Goal: Task Accomplishment & Management: Complete application form

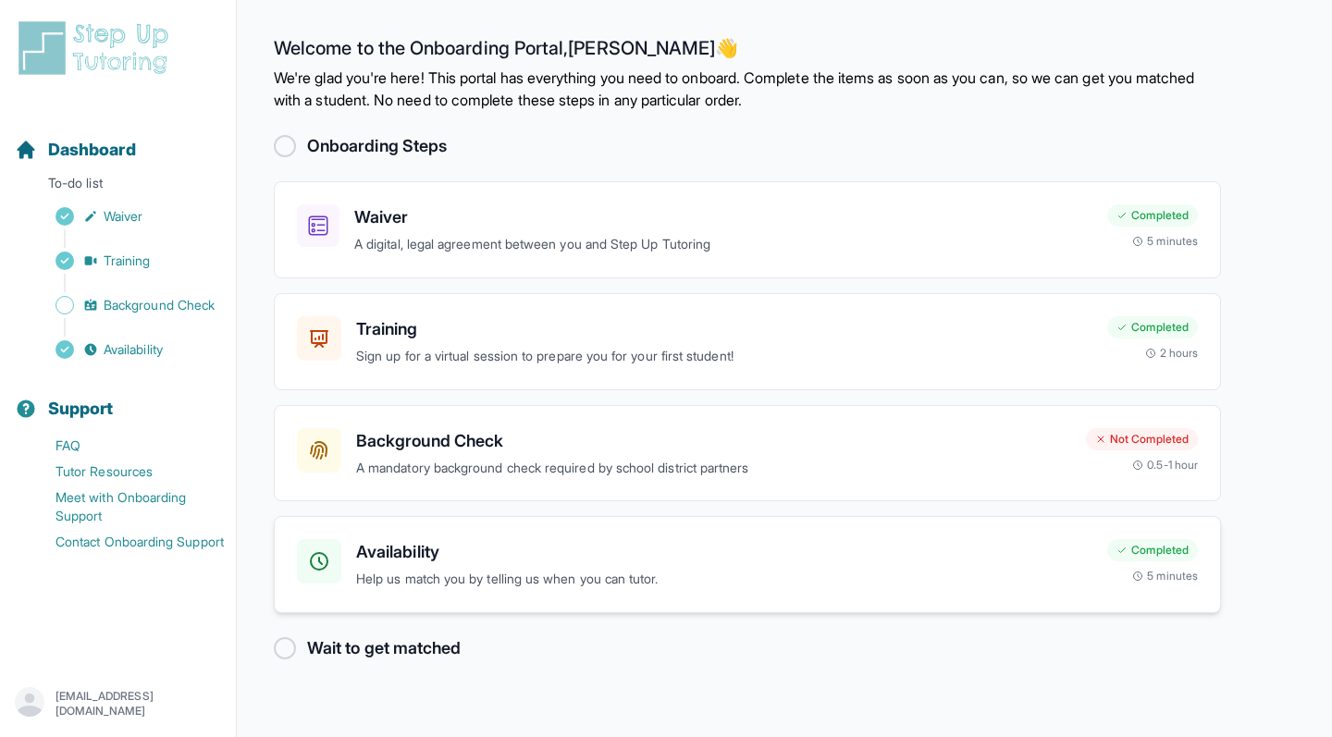
click at [698, 593] on div "Availability Help us match you by telling us when you can tutor. Completed 5 mi…" at bounding box center [747, 564] width 947 height 97
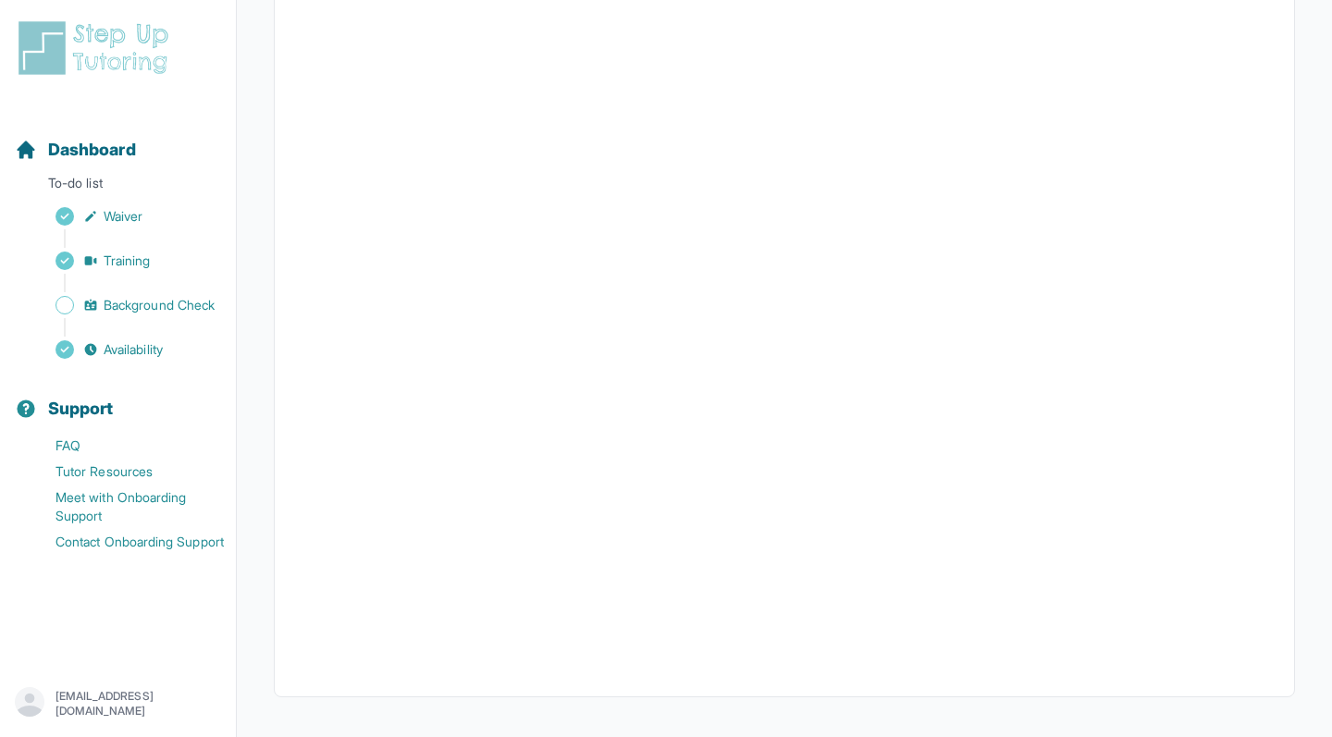
scroll to position [311, 0]
click at [153, 291] on div "Sidebar" at bounding box center [122, 283] width 214 height 18
click at [157, 299] on span "Background Check" at bounding box center [159, 305] width 111 height 18
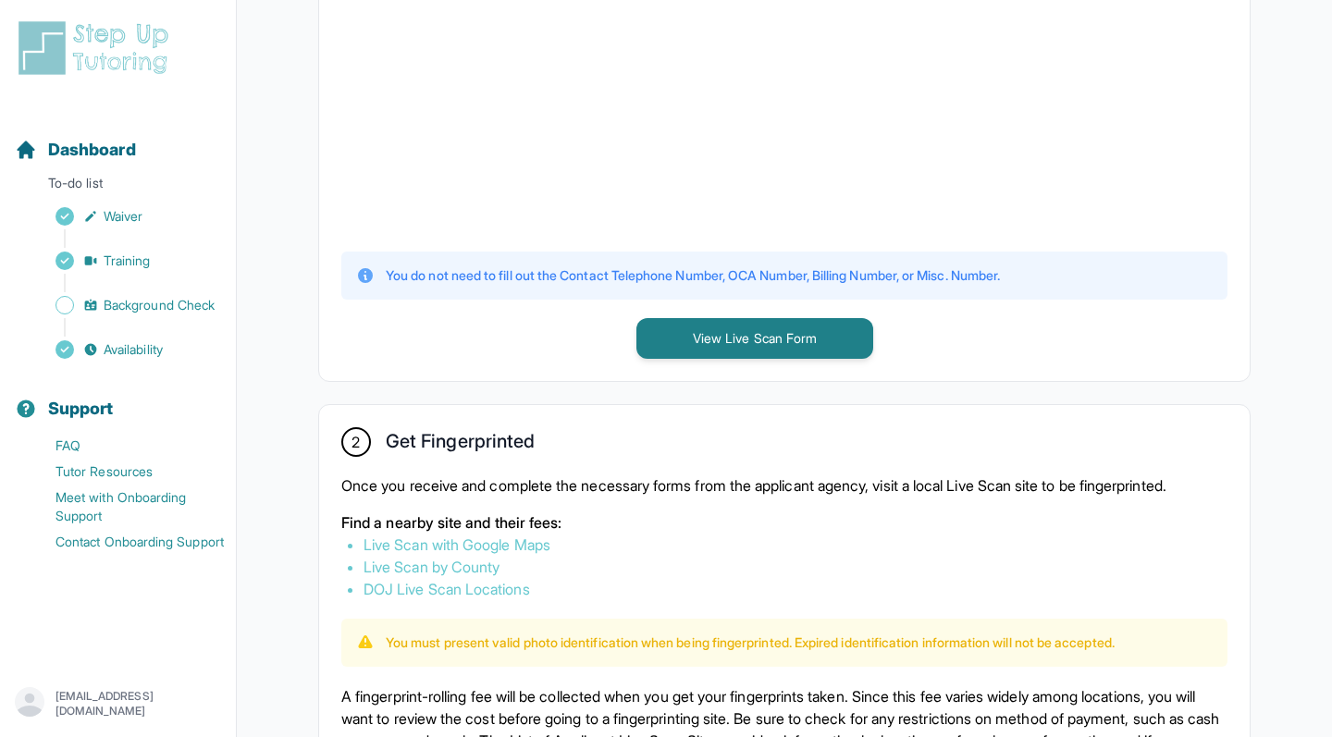
scroll to position [400, 0]
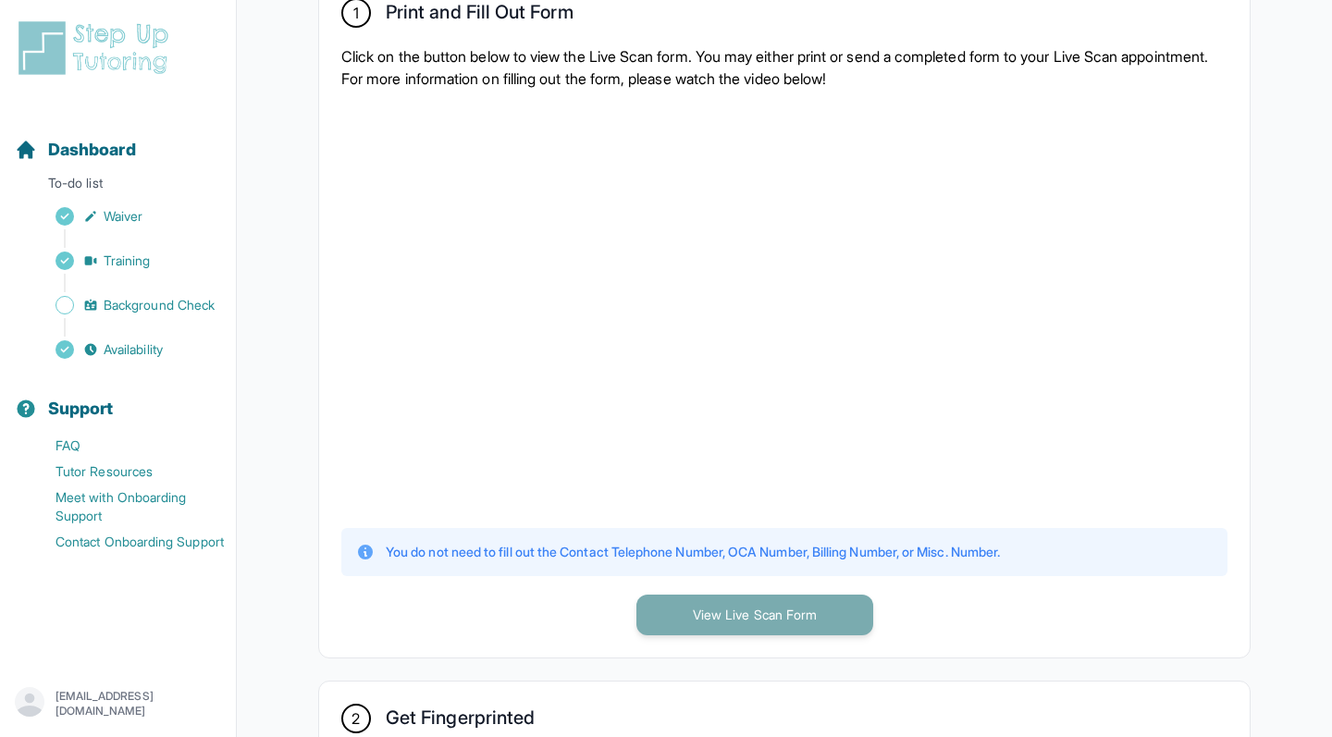
click at [709, 612] on button "View Live Scan Form" at bounding box center [754, 615] width 237 height 41
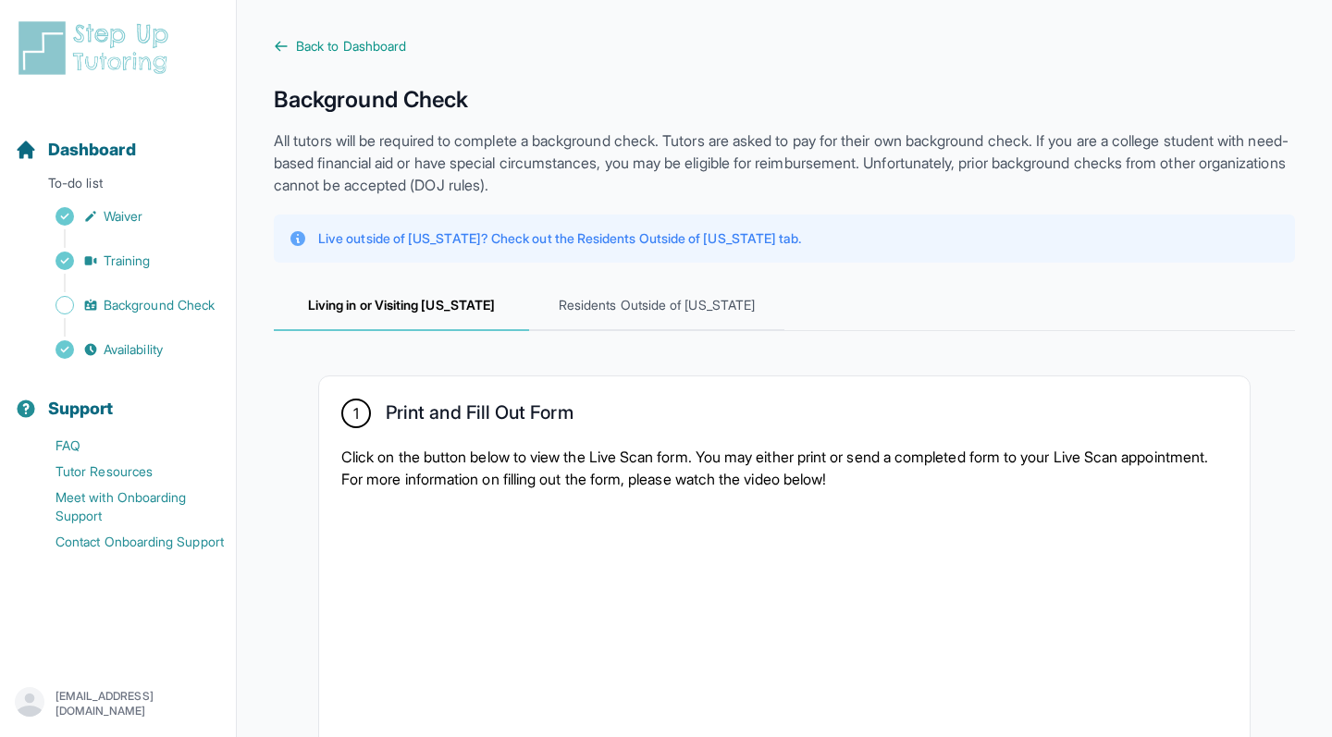
scroll to position [0, 0]
click at [302, 55] on span "Back to Dashboard" at bounding box center [351, 46] width 110 height 18
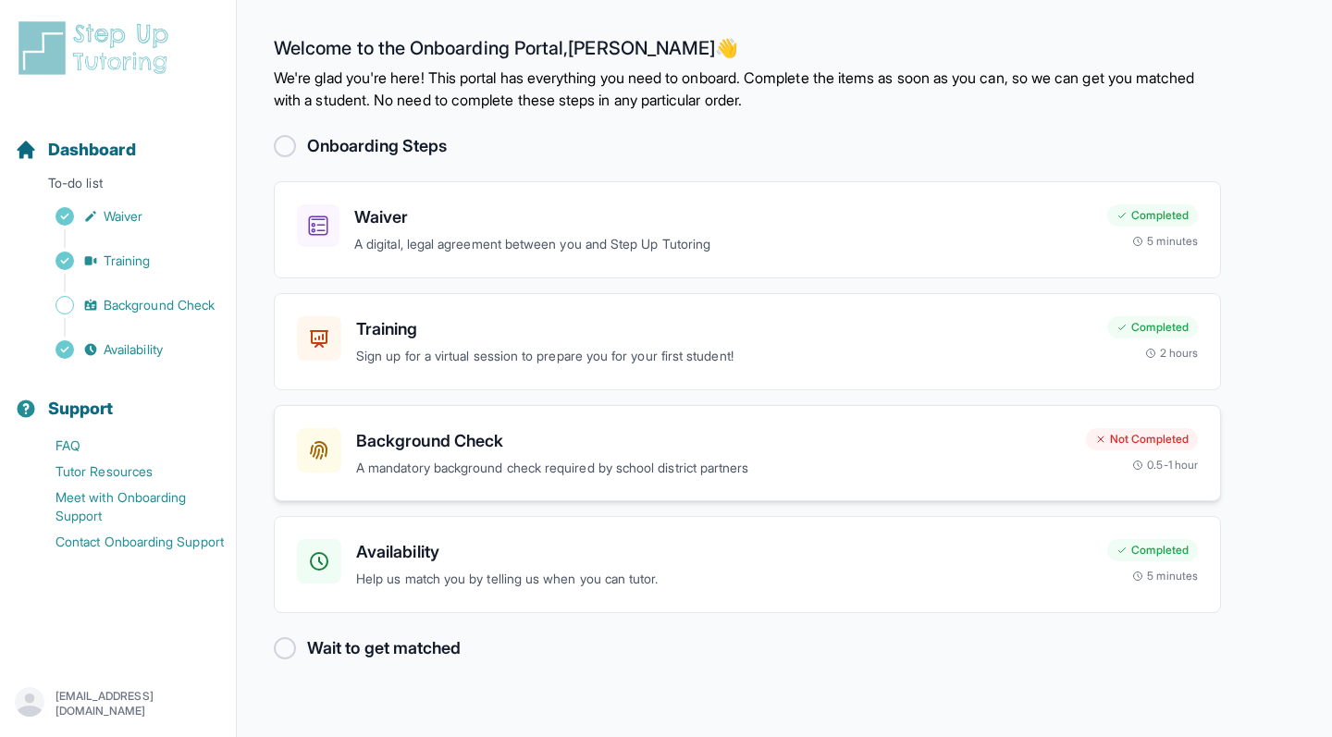
click at [476, 459] on p "A mandatory background check required by school district partners" at bounding box center [713, 468] width 715 height 21
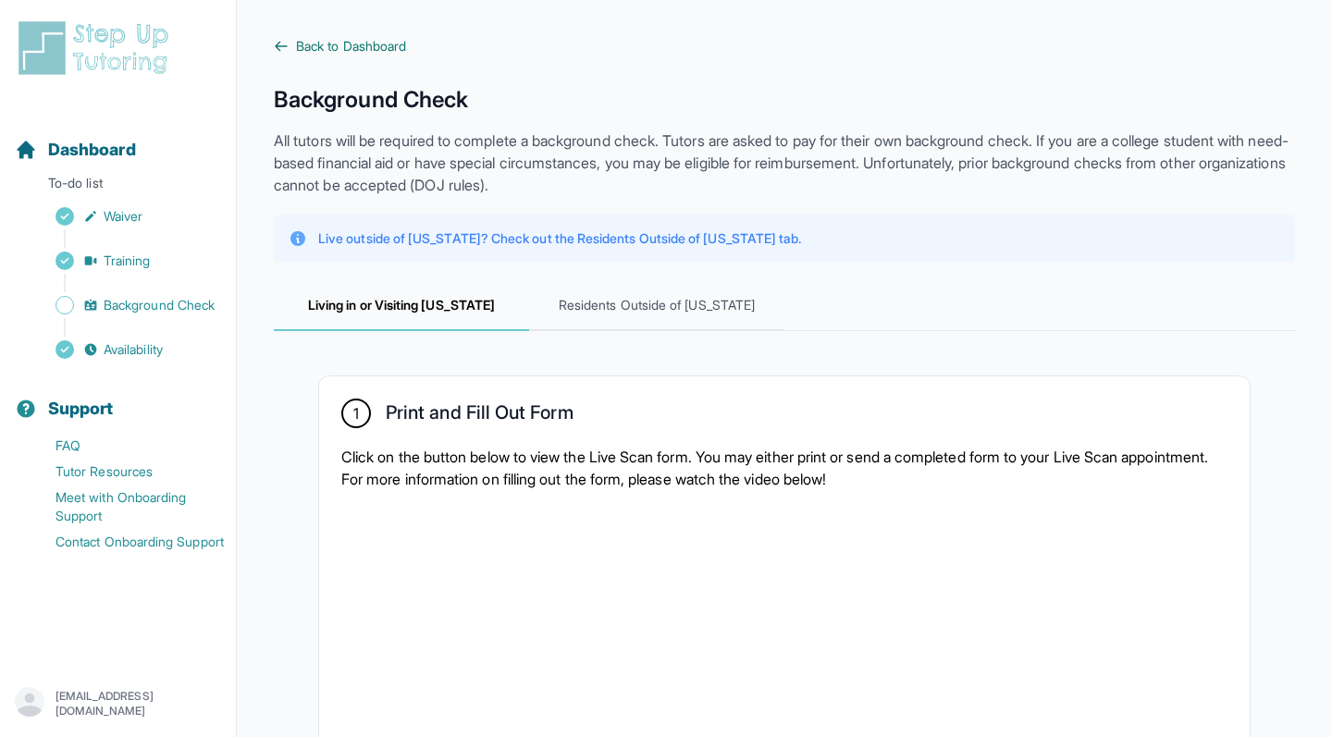
click at [350, 45] on span "Back to Dashboard" at bounding box center [351, 46] width 110 height 18
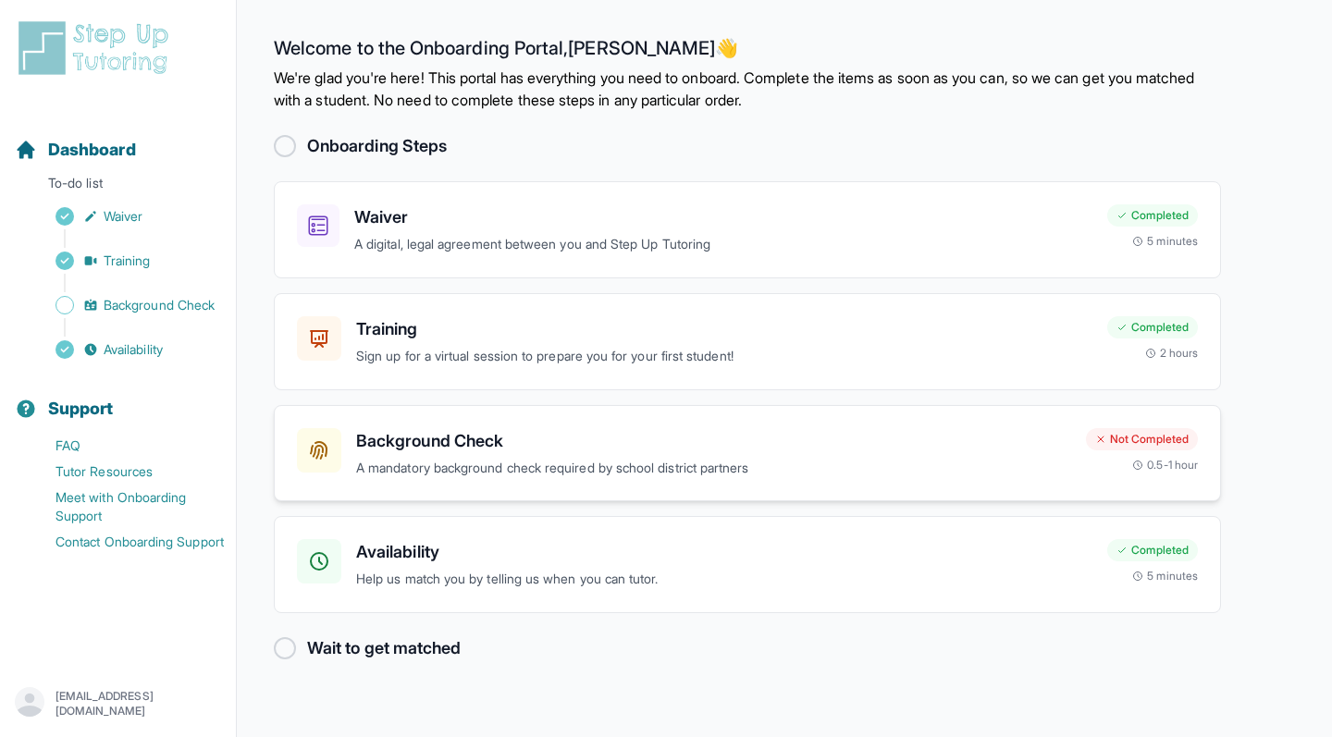
click at [758, 446] on h3 "Background Check" at bounding box center [713, 441] width 715 height 26
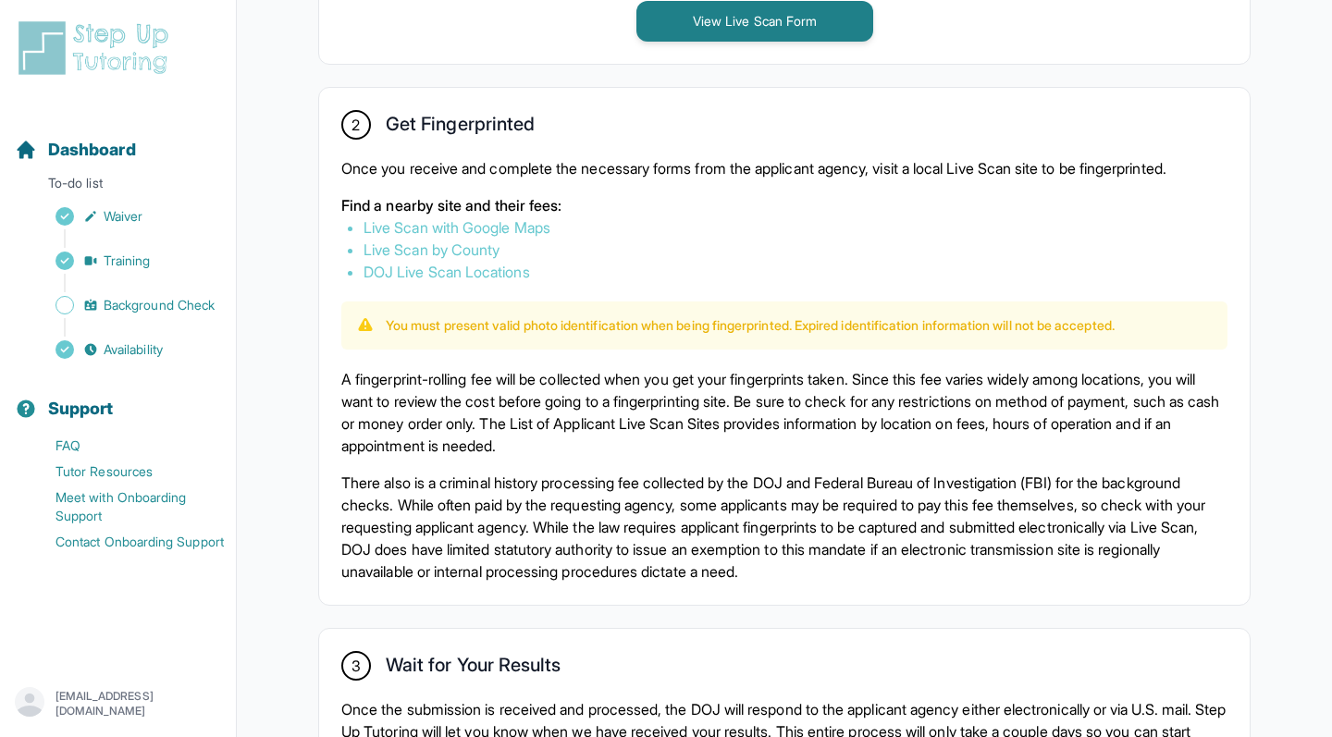
scroll to position [970, 0]
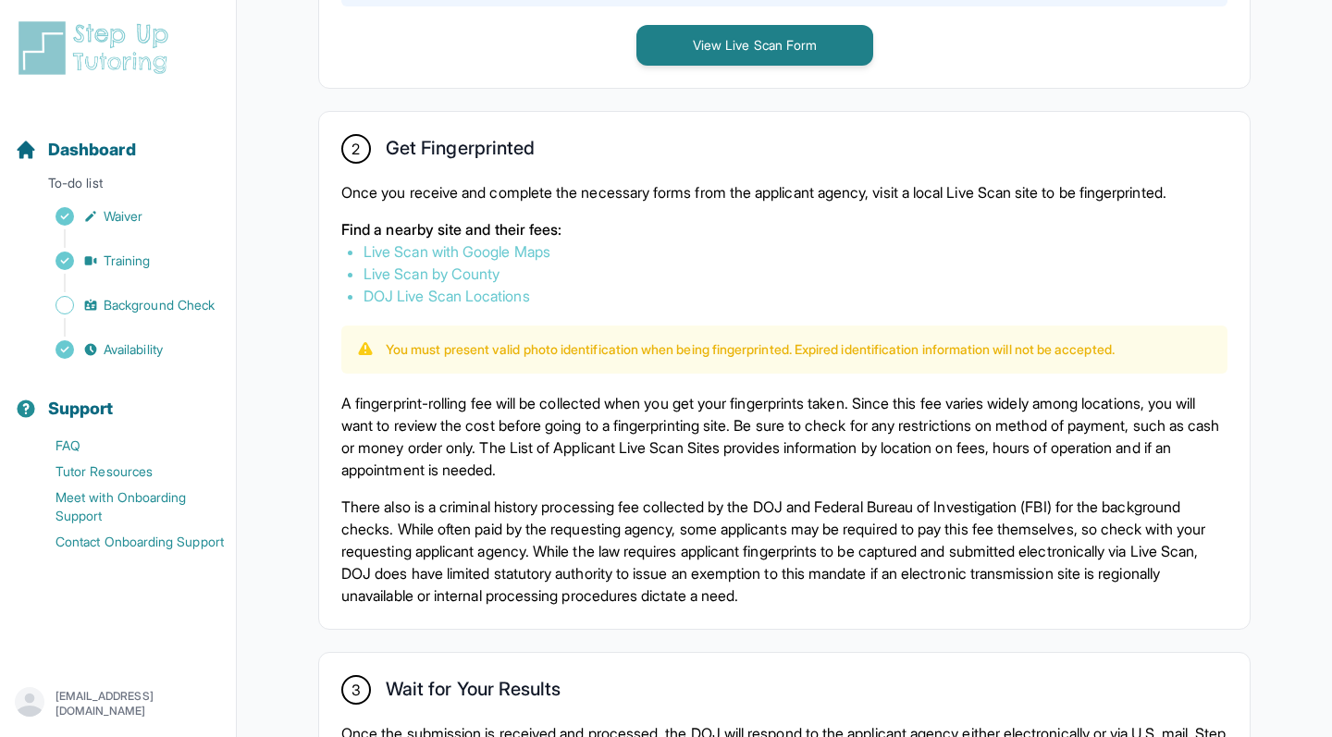
click at [514, 254] on link "Live Scan with Google Maps" at bounding box center [456, 251] width 187 height 18
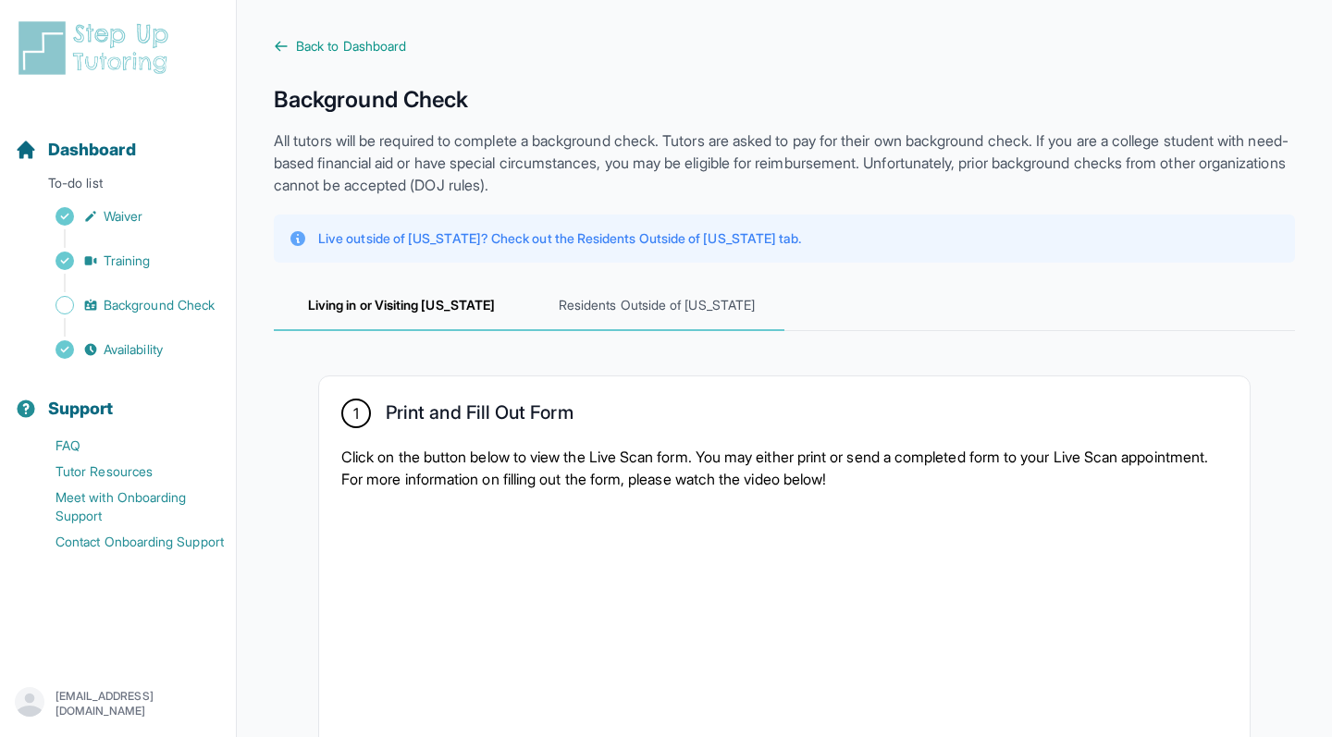
scroll to position [0, 0]
click at [608, 320] on span "Residents Outside of [US_STATE]" at bounding box center [656, 306] width 255 height 50
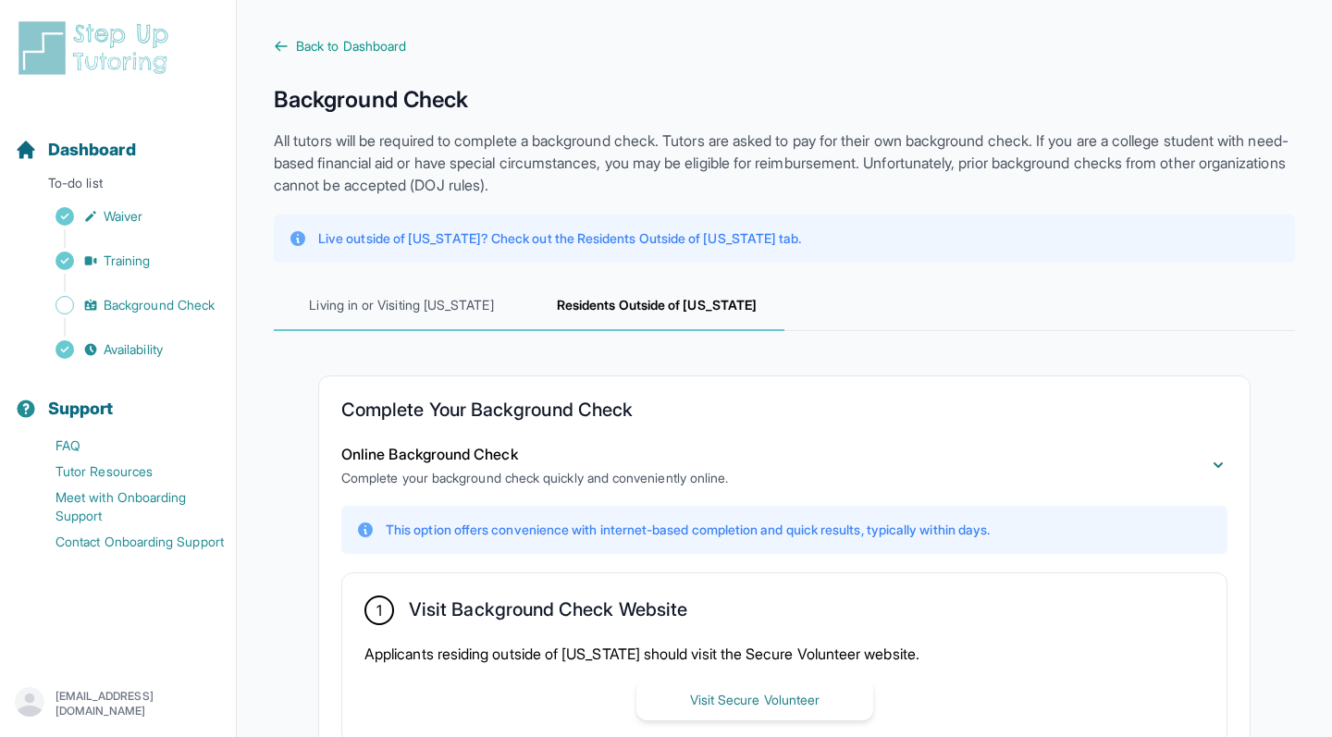
click at [431, 306] on span "Living in or Visiting [US_STATE]" at bounding box center [401, 306] width 255 height 50
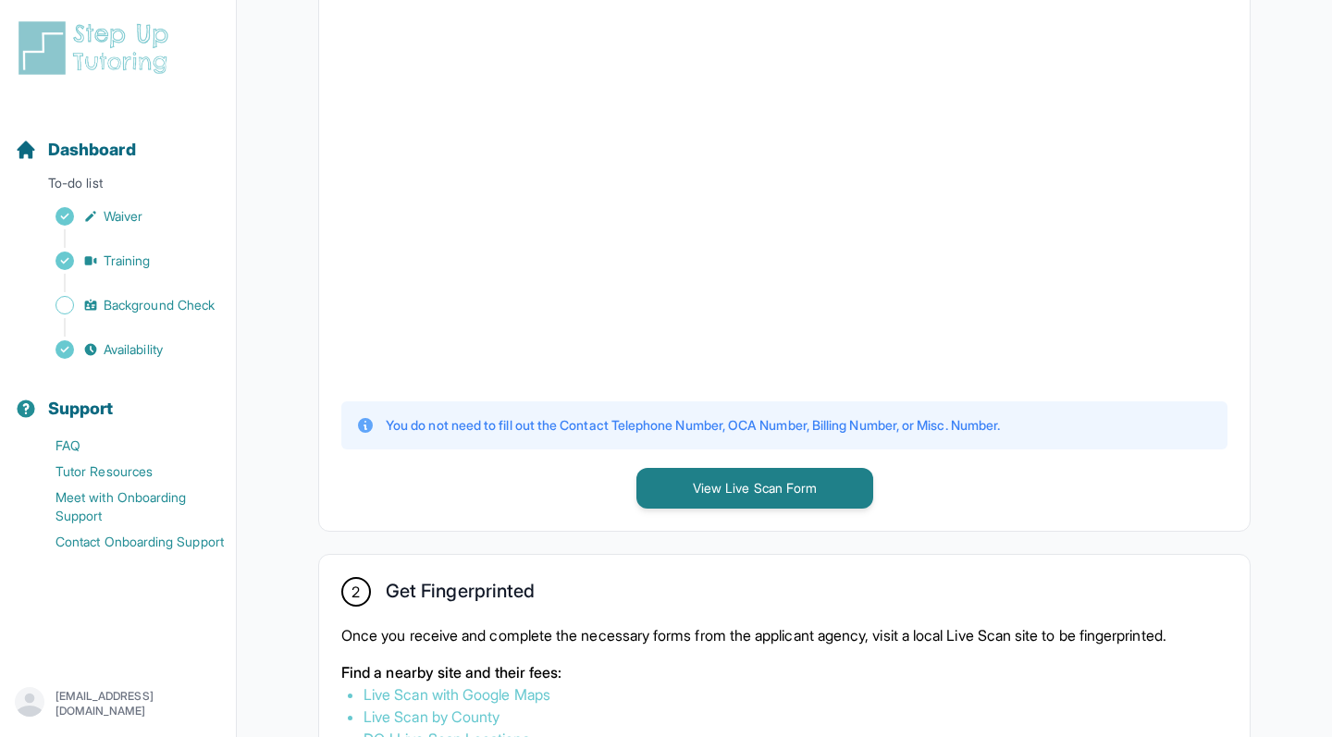
scroll to position [530, 0]
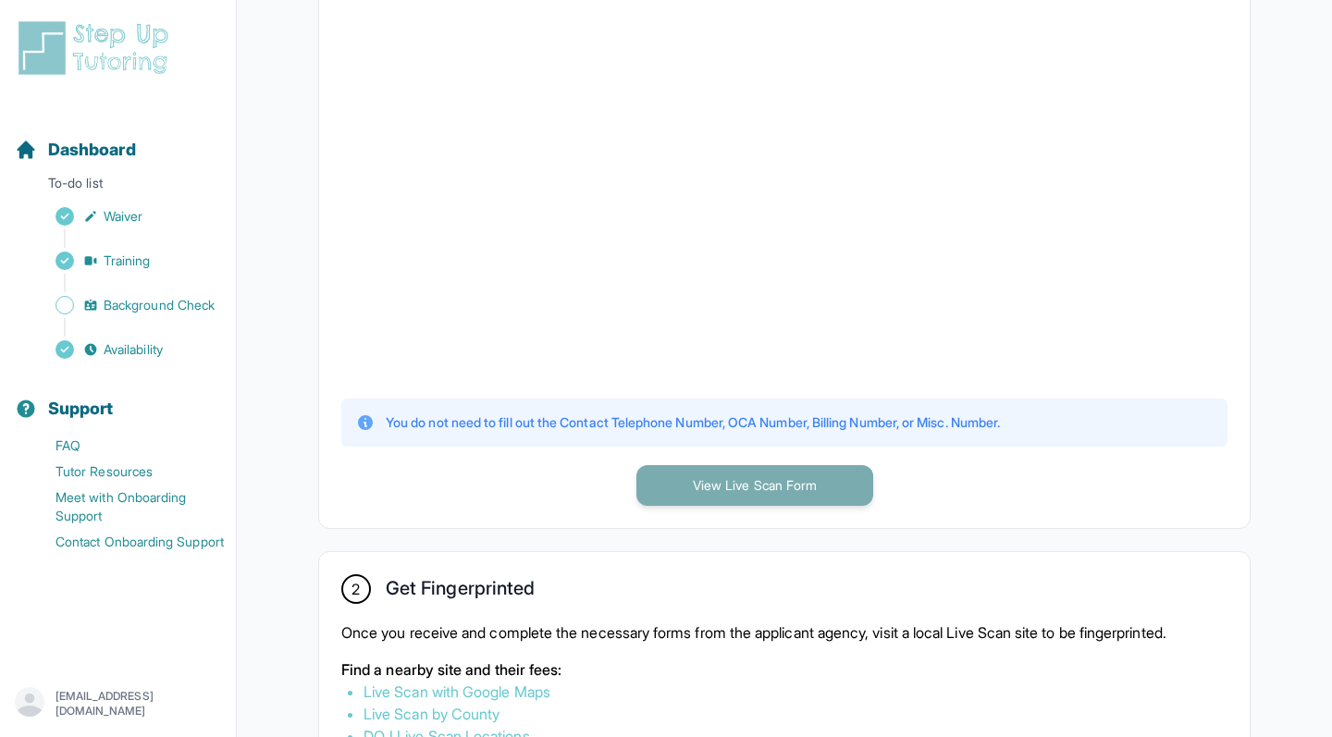
click at [730, 473] on button "View Live Scan Form" at bounding box center [754, 485] width 237 height 41
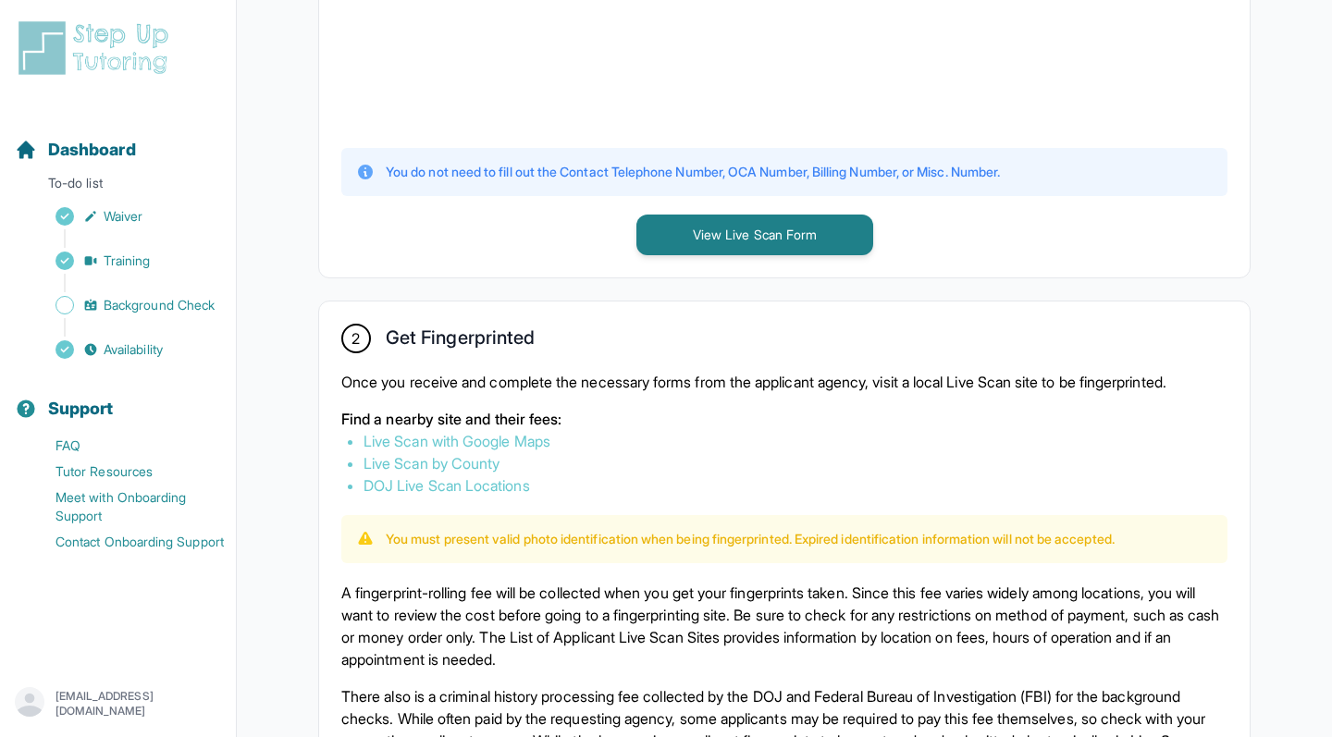
scroll to position [955, 0]
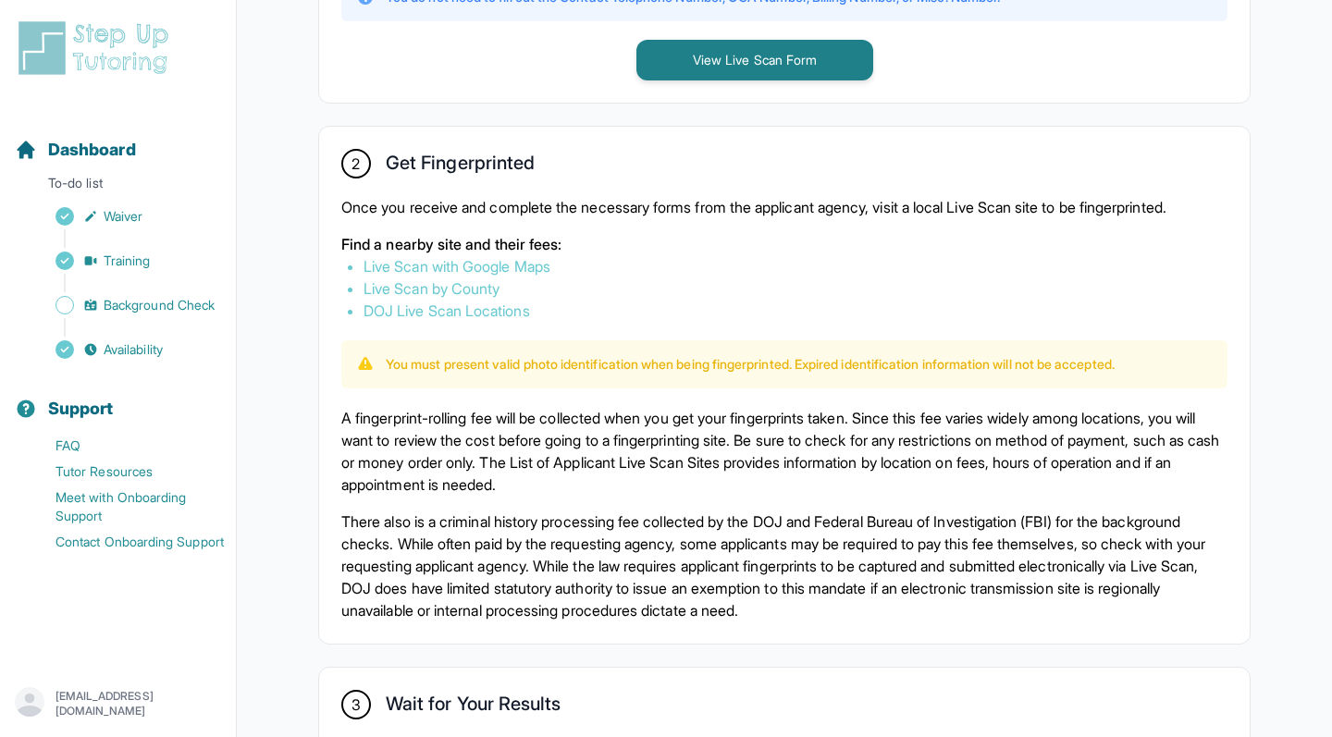
click at [491, 285] on link "Live Scan by County" at bounding box center [431, 288] width 136 height 18
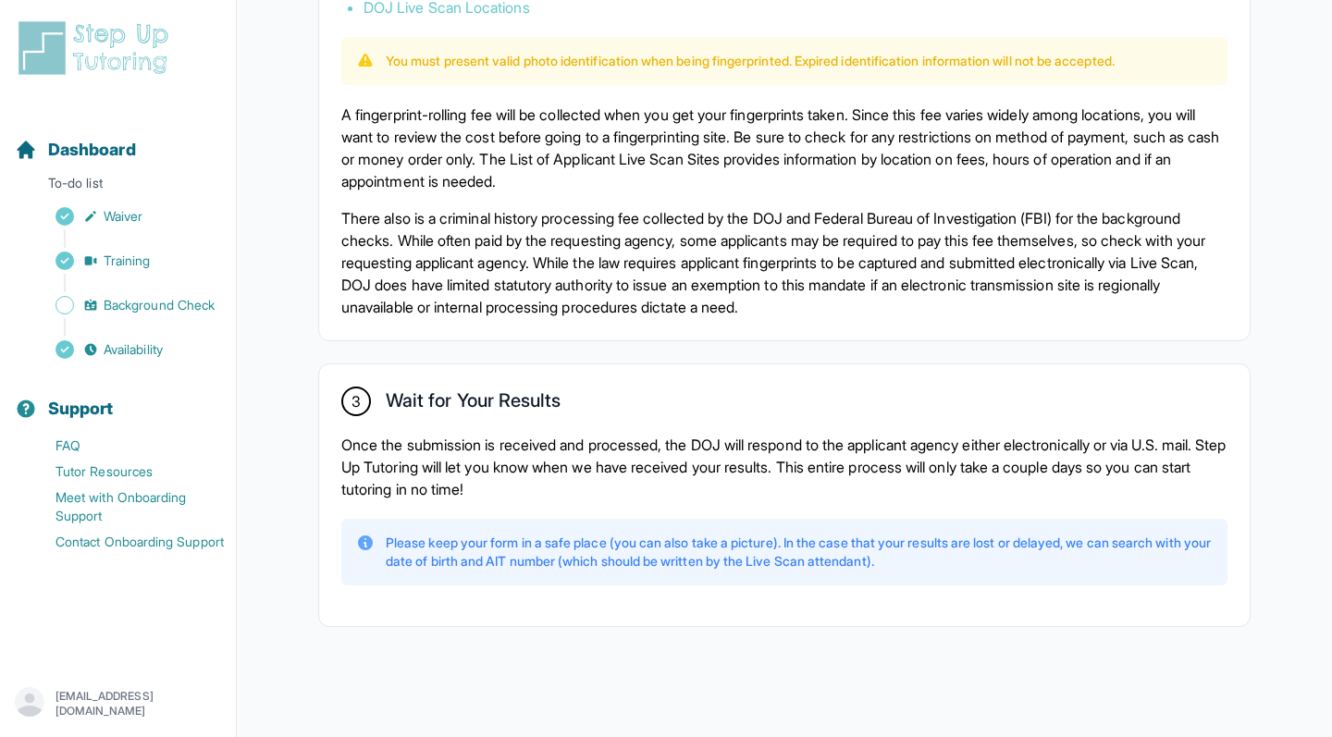
scroll to position [1255, 0]
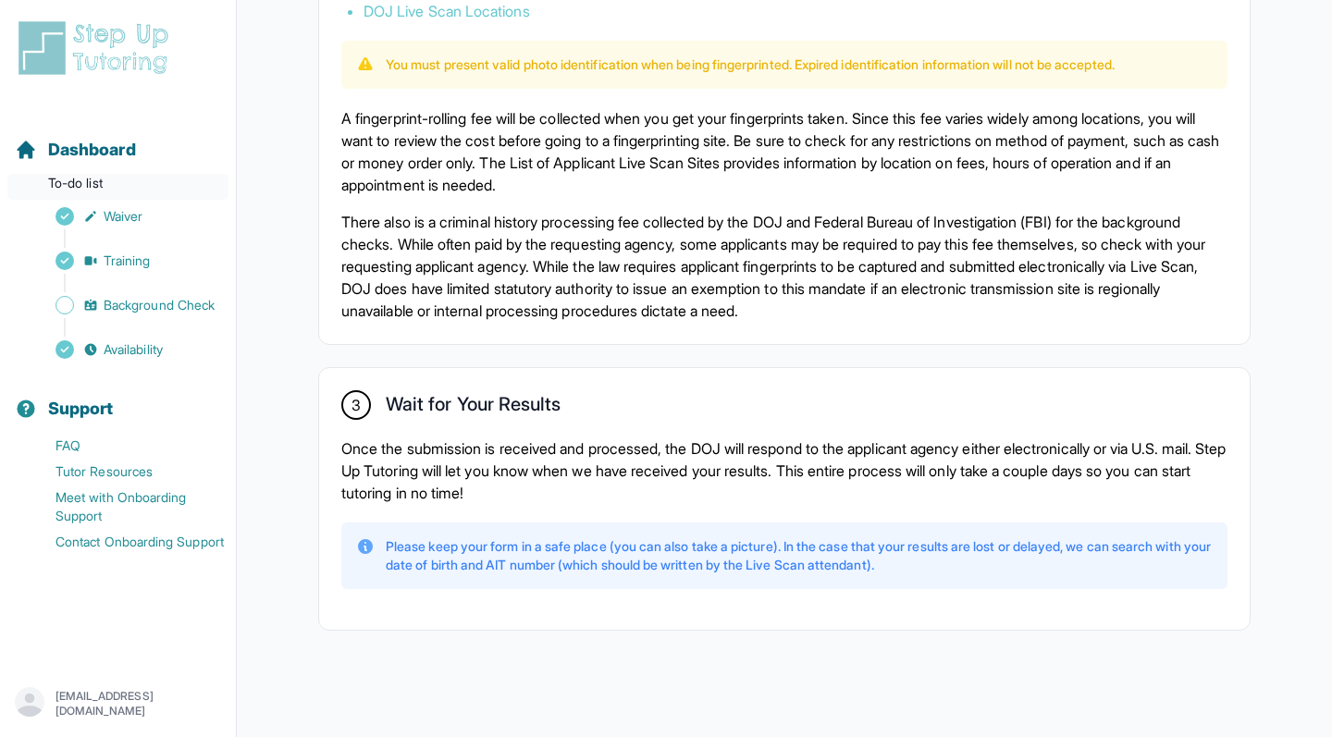
click at [103, 180] on p "To-do list" at bounding box center [117, 187] width 221 height 26
click at [87, 137] on span "Dashboard" at bounding box center [92, 150] width 88 height 26
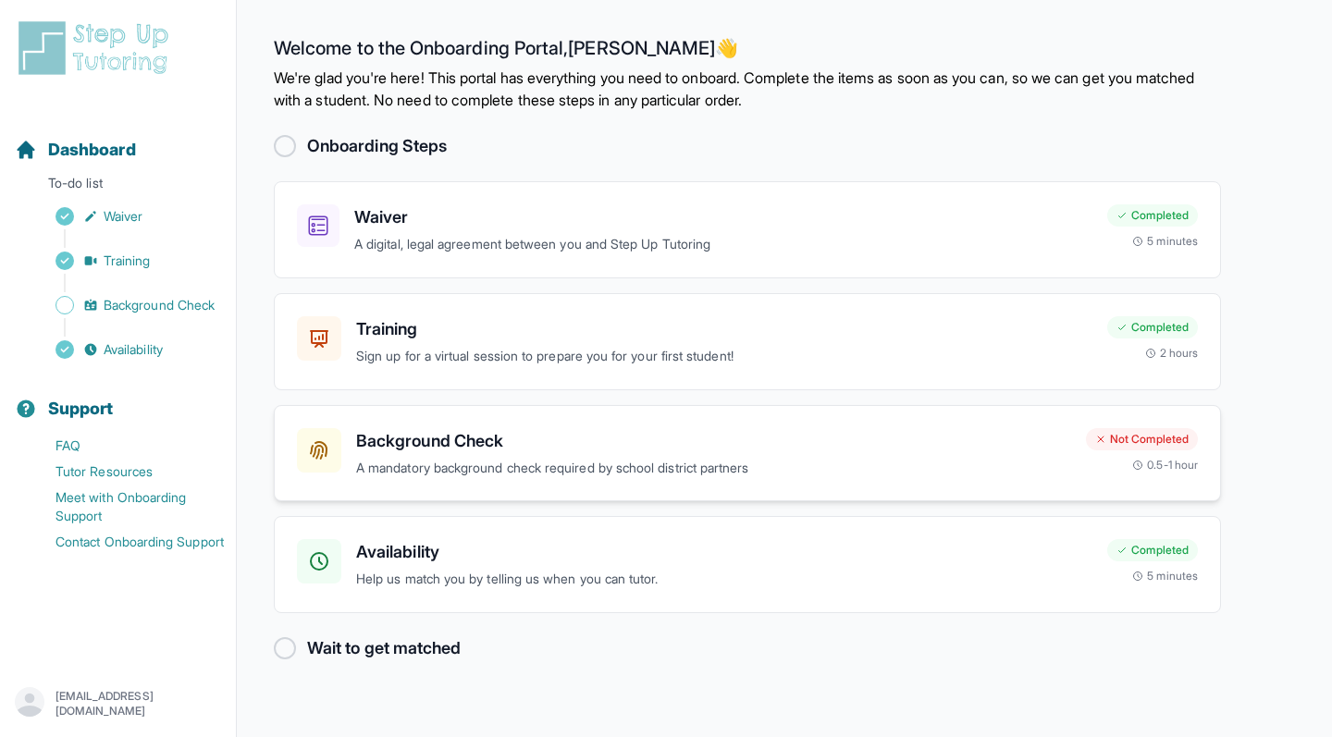
click at [513, 455] on div "Background Check A mandatory background check required by school district partn…" at bounding box center [713, 453] width 715 height 51
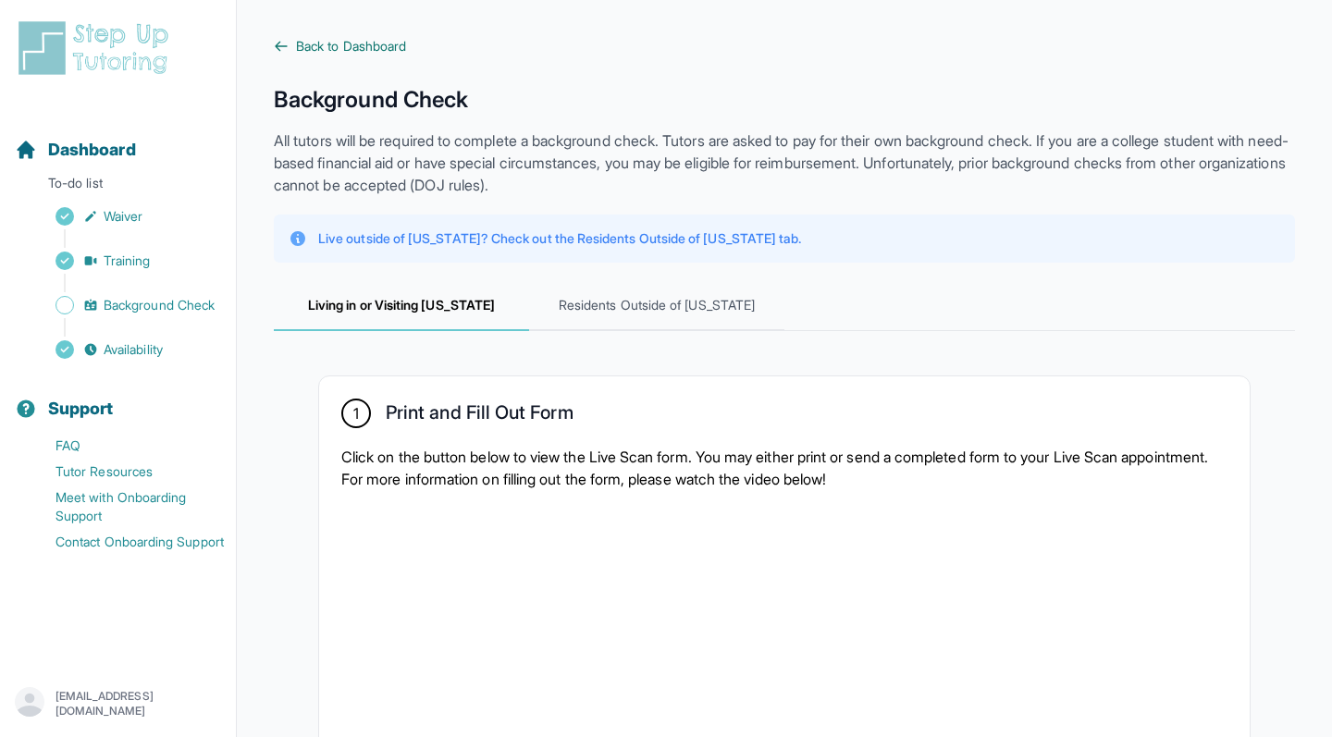
click at [335, 44] on span "Back to Dashboard" at bounding box center [351, 46] width 110 height 18
